Goal: Communication & Community: Share content

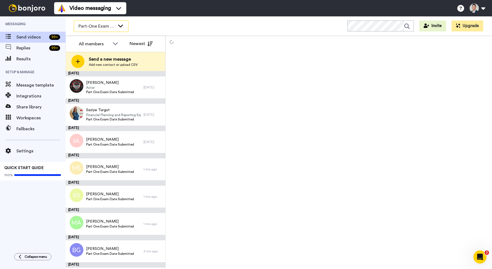
click at [115, 29] on div "Part-One Exam Booked" at bounding box center [101, 26] width 54 height 11
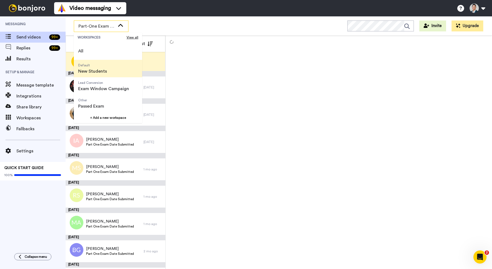
click at [106, 70] on span "Default New Students" at bounding box center [92, 68] width 37 height 17
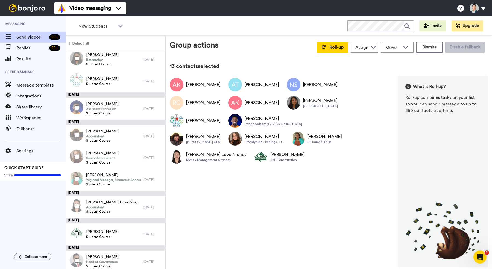
scroll to position [165, 0]
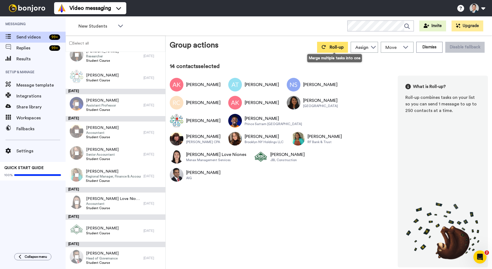
click at [336, 48] on span "Roll-up" at bounding box center [336, 47] width 14 height 4
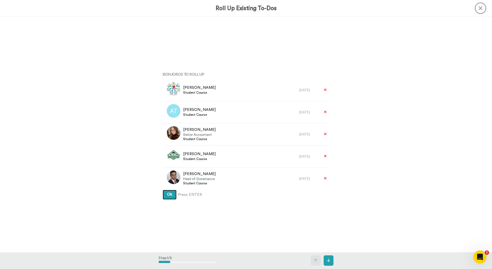
click at [171, 195] on span "Ok" at bounding box center [169, 195] width 5 height 4
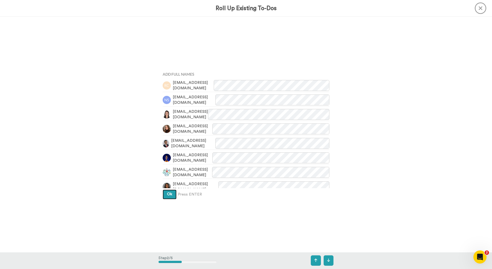
click at [171, 195] on span "Ok" at bounding box center [169, 194] width 5 height 4
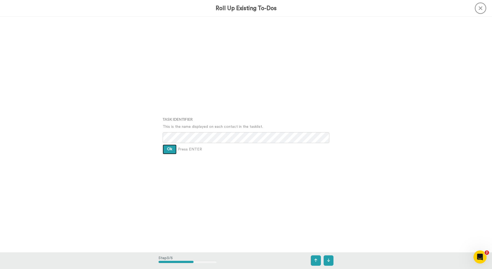
click at [167, 153] on button "Ok" at bounding box center [170, 150] width 14 height 10
click at [167, 146] on span "Ok" at bounding box center [169, 145] width 5 height 4
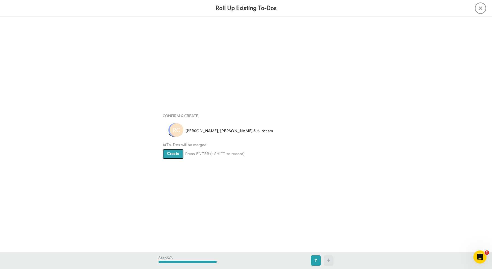
scroll to position [942, 0]
click at [169, 152] on span "Create" at bounding box center [173, 154] width 12 height 4
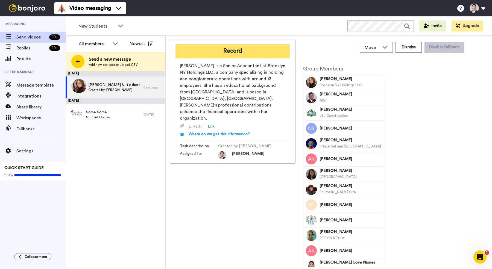
click at [245, 51] on button "Record" at bounding box center [232, 51] width 114 height 14
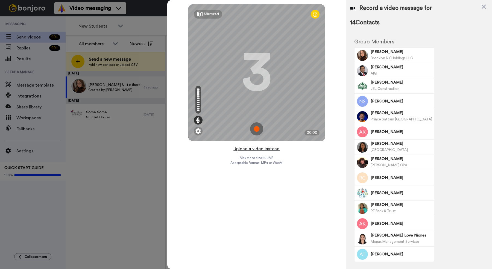
click at [253, 150] on button "Upload a video instead" at bounding box center [256, 148] width 49 height 7
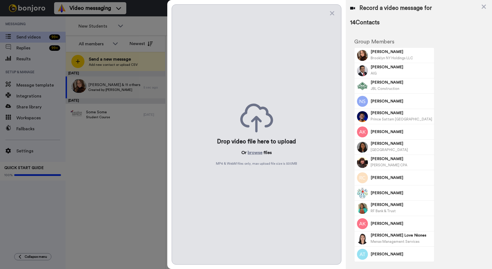
click at [253, 150] on button "browse" at bounding box center [255, 152] width 15 height 7
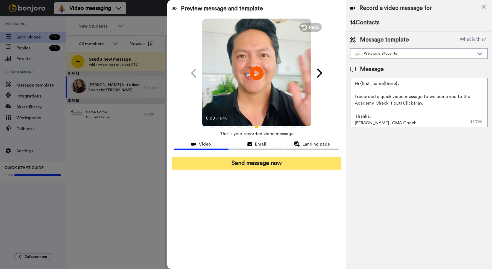
click at [230, 162] on button "Send message now" at bounding box center [257, 163] width 170 height 13
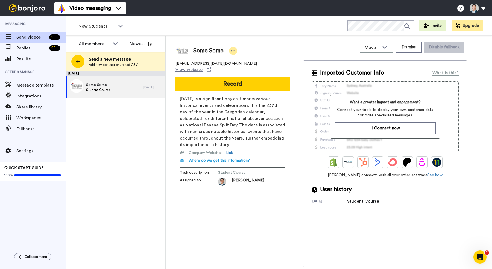
click at [234, 48] on icon at bounding box center [233, 50] width 5 height 5
click at [243, 82] on li "Dismiss" at bounding box center [249, 83] width 40 height 8
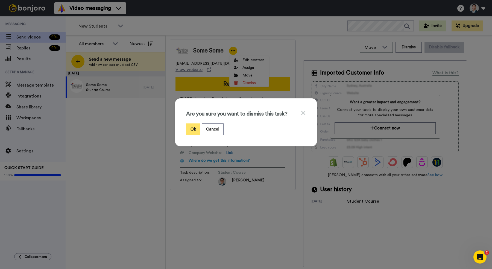
click at [195, 131] on button "Ok" at bounding box center [193, 129] width 14 height 12
